Goal: Obtain resource: Obtain resource

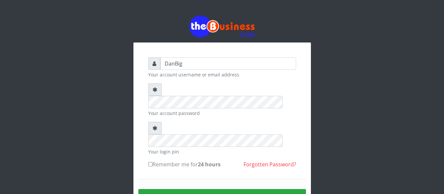
type input "DanBig"
click at [189, 189] on button "Sign in" at bounding box center [222, 197] width 168 height 17
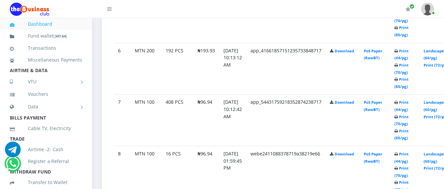
scroll to position [630, 0]
click at [409, 111] on link "Print (44/pg)" at bounding box center [402, 106] width 14 height 12
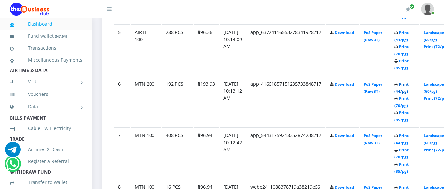
click at [409, 93] on link "Print (44/pg)" at bounding box center [402, 88] width 14 height 12
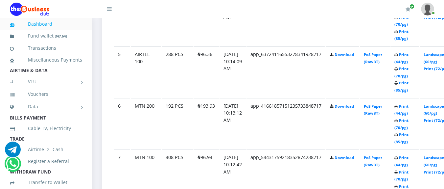
scroll to position [597, 0]
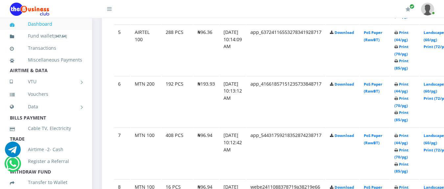
click at [1, 5] on header "My Profile Settings Logout" at bounding box center [222, 9] width 444 height 18
drag, startPoint x: 0, startPoint y: 0, endPoint x: 1, endPoint y: 5, distance: 5.0
click at [1, 6] on header "My Profile Settings Logout" at bounding box center [222, 9] width 444 height 18
drag, startPoint x: 132, startPoint y: 49, endPoint x: 157, endPoint y: 86, distance: 45.4
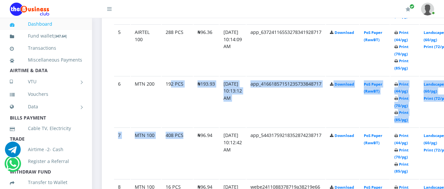
drag, startPoint x: 153, startPoint y: 82, endPoint x: 188, endPoint y: 131, distance: 60.3
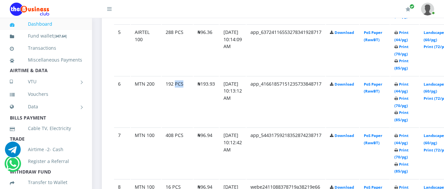
drag, startPoint x: 239, startPoint y: 111, endPoint x: 244, endPoint y: 107, distance: 7.0
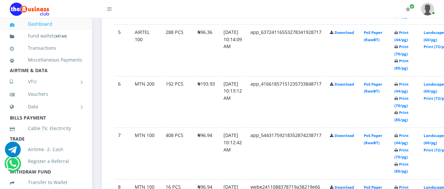
click at [360, 54] on id "5 AIRTEL 100 288 PCS ₦96.36 26.Aug.2025 10:14:09 AM app_63724116553278341928717…" at bounding box center [284, 49] width 340 height 51
drag, startPoint x: 371, startPoint y: 54, endPoint x: 339, endPoint y: 67, distance: 34.6
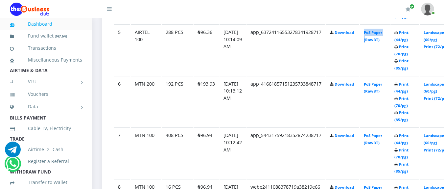
drag, startPoint x: 367, startPoint y: 53, endPoint x: 383, endPoint y: 48, distance: 17.1
click at [380, 49] on id "5 AIRTEL 100 288 PCS ₦96.36 26.Aug.2025 10:14:09 AM app_63724116553278341928717…" at bounding box center [284, 49] width 340 height 51
drag, startPoint x: 395, startPoint y: 42, endPoint x: 398, endPoint y: 51, distance: 8.5
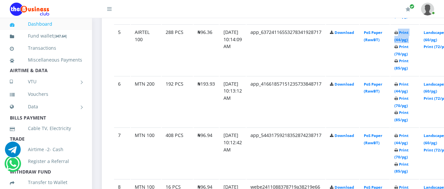
click at [409, 45] on id "5 AIRTEL 100 288 PCS ₦96.36 26.Aug.2025 10:14:09 AM app_63724116553278341928717…" at bounding box center [284, 49] width 340 height 51
drag, startPoint x: 362, startPoint y: 73, endPoint x: 351, endPoint y: 90, distance: 20.1
drag, startPoint x: 351, startPoint y: 90, endPoint x: 417, endPoint y: 110, distance: 69.5
click at [413, 109] on id "6 MTN 200 192 PCS ₦193.93 26.Aug.2025 10:13:12 AM app_41661857151235733848717 D…" at bounding box center [284, 101] width 340 height 51
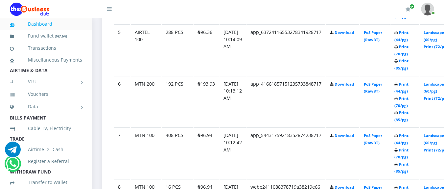
drag, startPoint x: 327, startPoint y: 55, endPoint x: 369, endPoint y: 53, distance: 41.9
click at [361, 54] on id "5 AIRTEL 100 288 PCS ₦96.36 26.Aug.2025 10:14:09 AM app_63724116553278341928717…" at bounding box center [284, 49] width 340 height 51
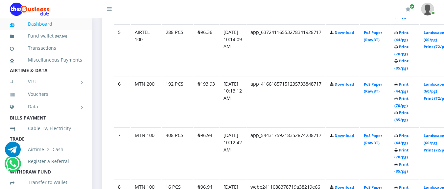
drag, startPoint x: 394, startPoint y: 51, endPoint x: 338, endPoint y: 66, distance: 58.0
drag, startPoint x: 385, startPoint y: 49, endPoint x: 413, endPoint y: 49, distance: 28.0
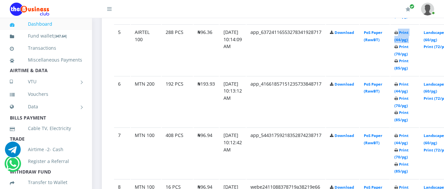
drag, startPoint x: 413, startPoint y: 49, endPoint x: 401, endPoint y: 50, distance: 11.9
click at [402, 50] on id "5 AIRTEL 100 288 PCS ₦96.36 26.Aug.2025 10:14:09 AM app_63724116553278341928717…" at bounding box center [284, 49] width 340 height 51
drag, startPoint x: 323, startPoint y: 59, endPoint x: 344, endPoint y: 56, distance: 21.6
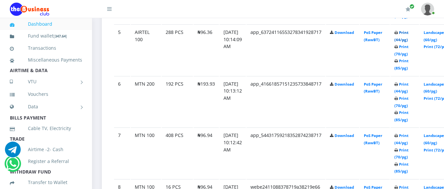
click at [409, 40] on link "Print (44/pg)" at bounding box center [402, 36] width 14 height 12
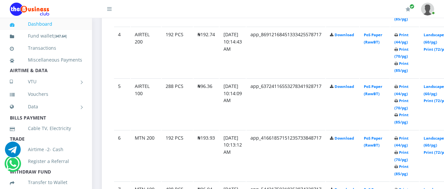
scroll to position [532, 0]
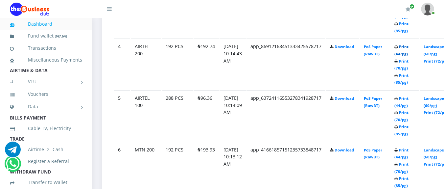
click at [409, 55] on link "Print (44/pg)" at bounding box center [402, 50] width 14 height 12
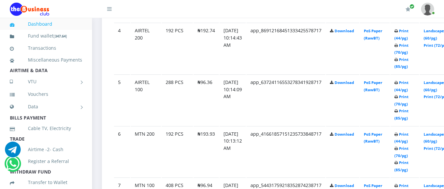
scroll to position [532, 0]
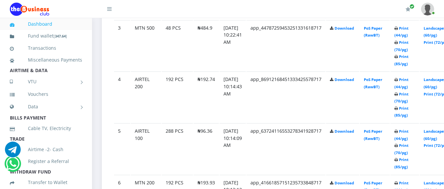
scroll to position [466, 0]
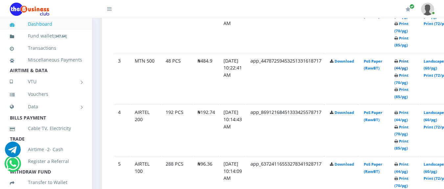
click at [409, 70] on link "Print (44/pg)" at bounding box center [402, 65] width 14 height 12
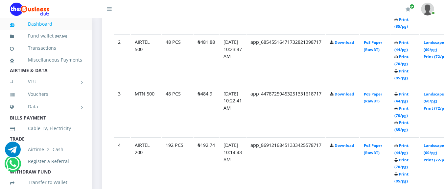
scroll to position [400, 0]
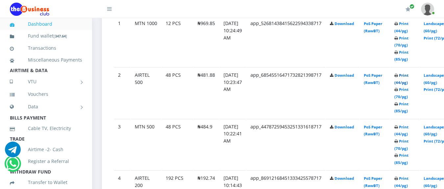
click at [409, 85] on link "Print (44/pg)" at bounding box center [402, 79] width 14 height 12
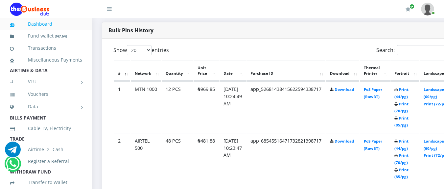
scroll to position [367, 0]
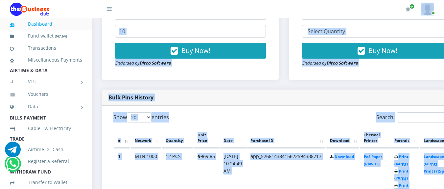
drag, startPoint x: 400, startPoint y: 6, endPoint x: 404, endPoint y: -8, distance: 14.6
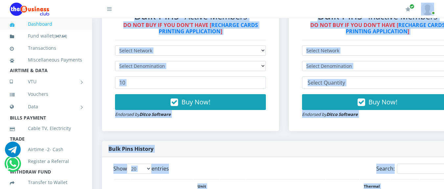
click at [273, 40] on div "Bulk Pins - Inactive Members DO NOT BUY IF YOU DON'T HAVE [ RECHARGE CARDS PRIN…" at bounding box center [191, 64] width 164 height 122
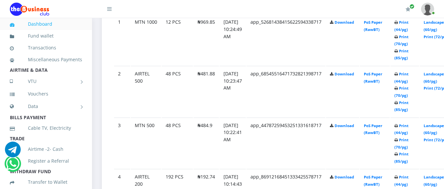
scroll to position [406, 0]
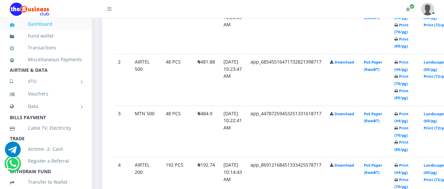
click at [291, 53] on td "app_44787259453251331618717" at bounding box center [286, 27] width 79 height 51
click at [409, 121] on link "Print (44/pg)" at bounding box center [402, 117] width 14 height 12
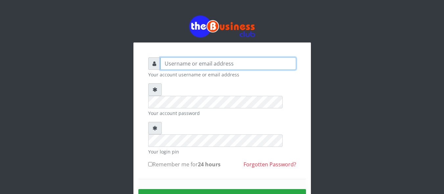
click at [187, 62] on input "text" at bounding box center [229, 63] width 136 height 12
type input "DanBig"
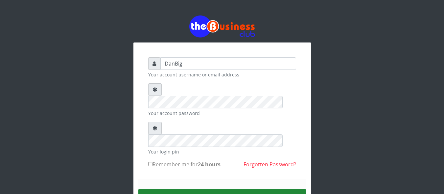
click at [165, 189] on button "Sign in" at bounding box center [222, 197] width 168 height 17
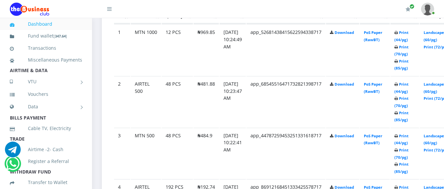
scroll to position [395, 0]
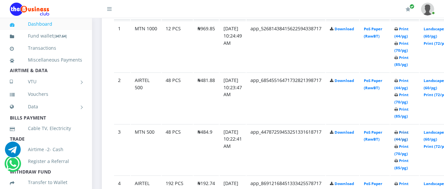
click at [409, 139] on link "Print (44/pg)" at bounding box center [402, 136] width 14 height 12
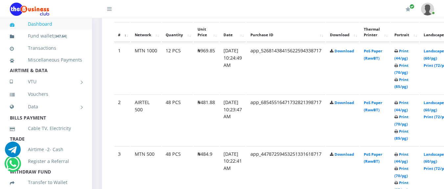
scroll to position [395, 0]
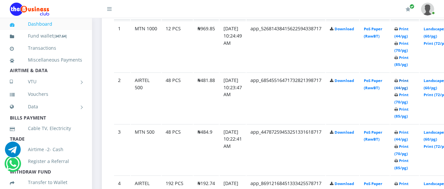
click at [409, 88] on link "Print (44/pg)" at bounding box center [402, 84] width 14 height 12
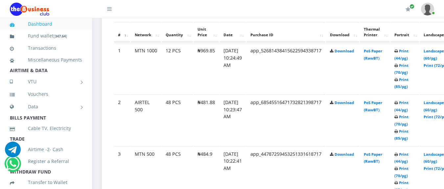
scroll to position [395, 0]
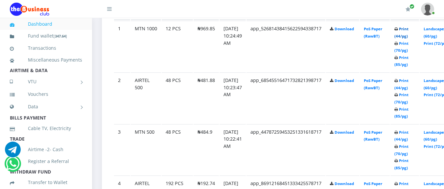
click at [409, 35] on link "Print (44/pg)" at bounding box center [402, 32] width 14 height 12
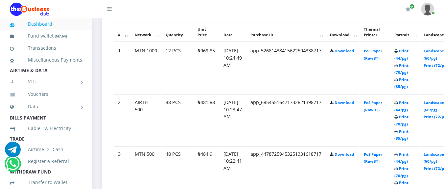
scroll to position [395, 0]
